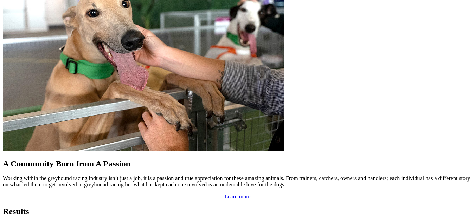
scroll to position [563, 0]
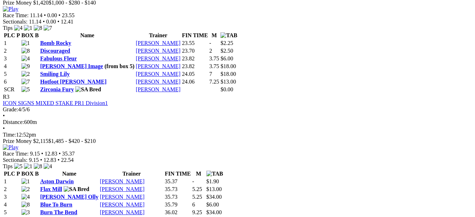
scroll to position [563, 0]
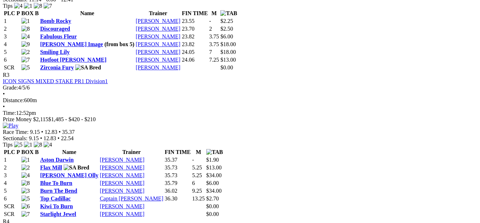
drag, startPoint x: 316, startPoint y: 24, endPoint x: 297, endPoint y: 56, distance: 37.3
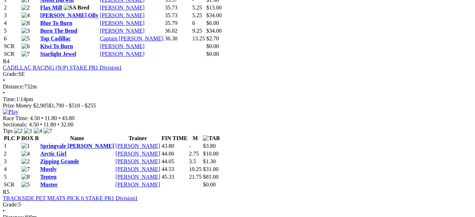
scroll to position [739, 0]
